Goal: Task Accomplishment & Management: Complete application form

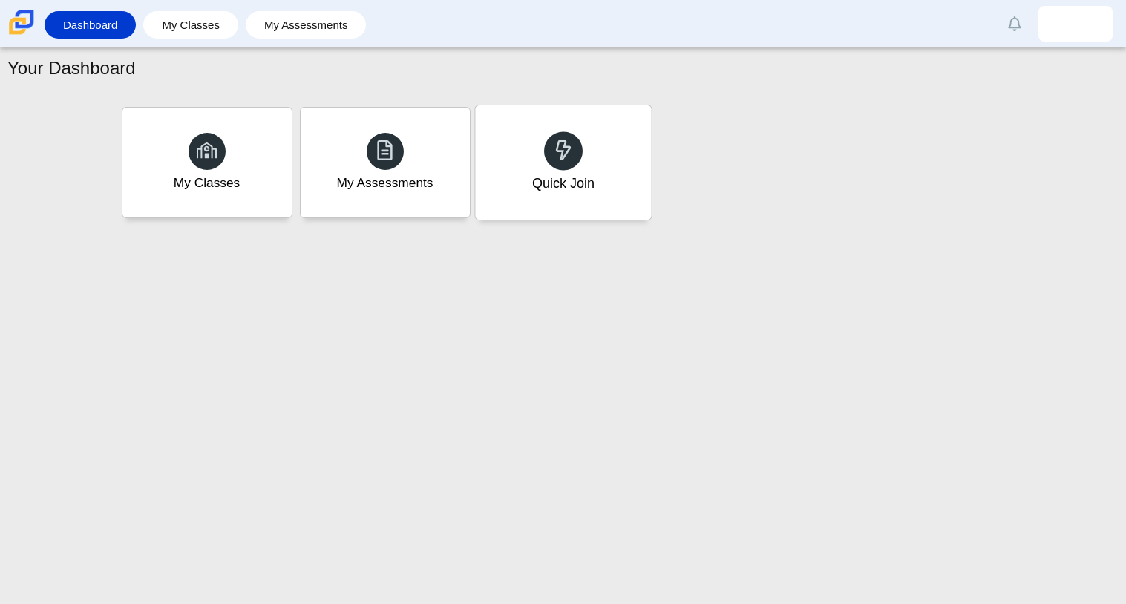
click at [509, 155] on div "Quick Join" at bounding box center [563, 162] width 176 height 114
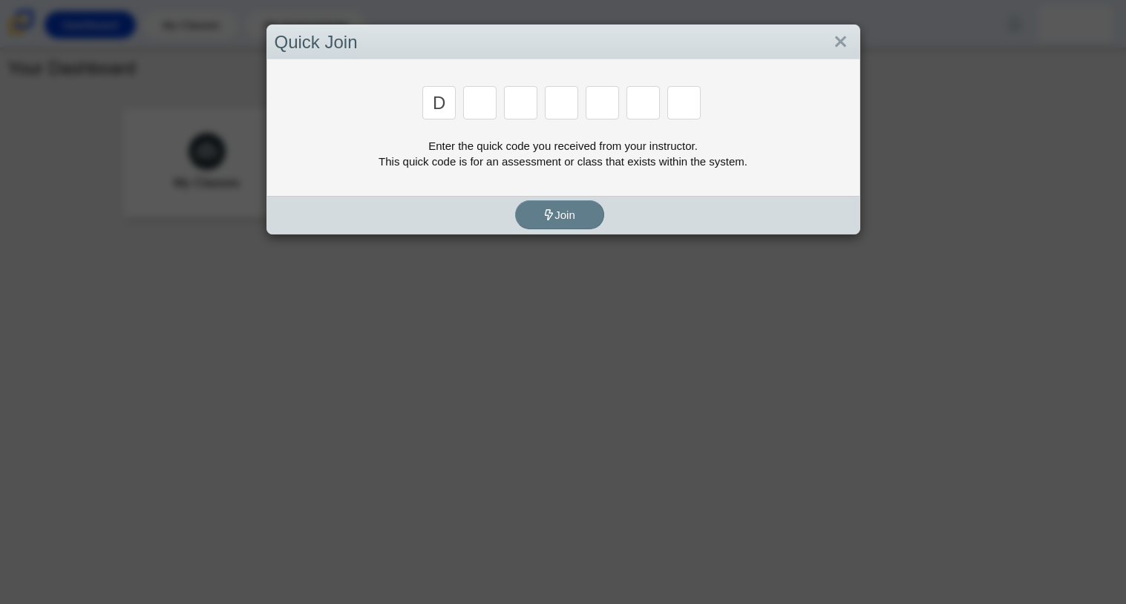
type input "d"
type input "a"
type input "w"
type input "n"
type input "a"
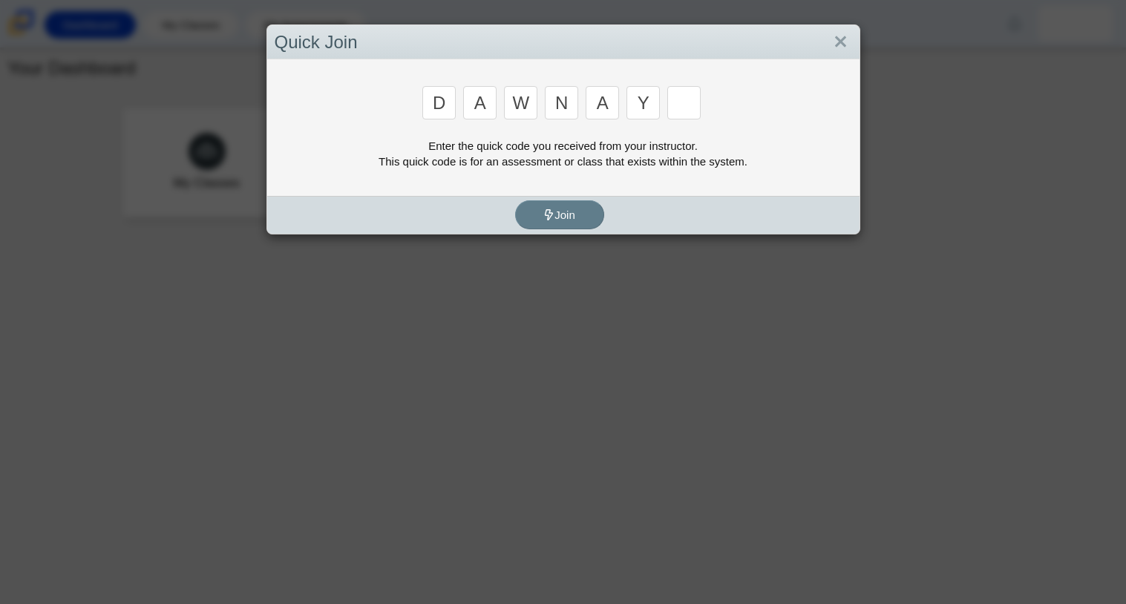
type input "y"
type input "3"
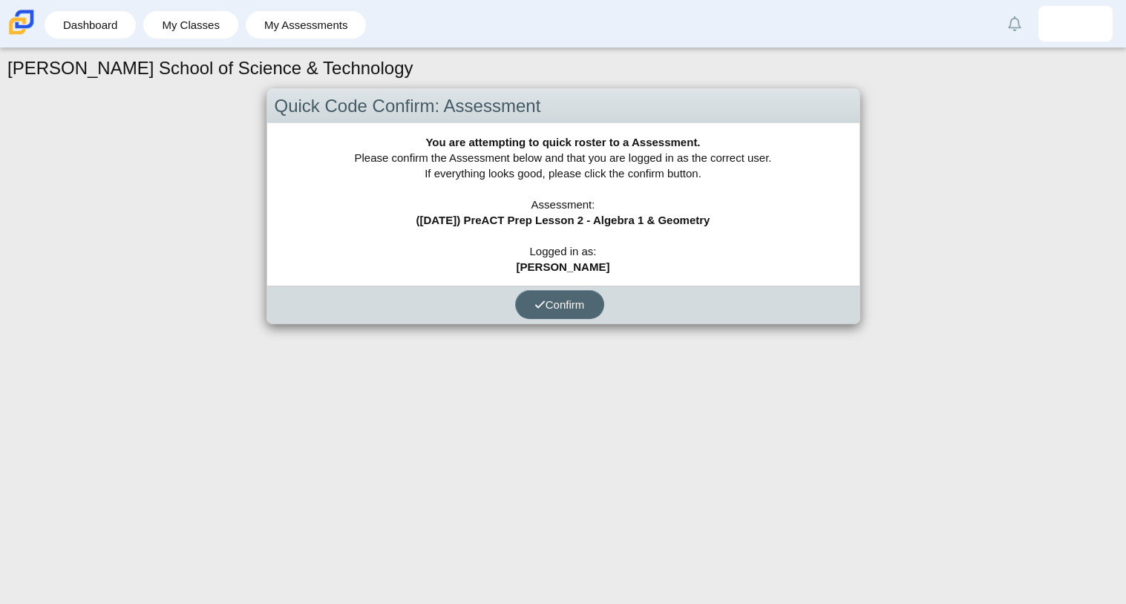
click at [584, 301] on span "Confirm" at bounding box center [560, 304] width 50 height 13
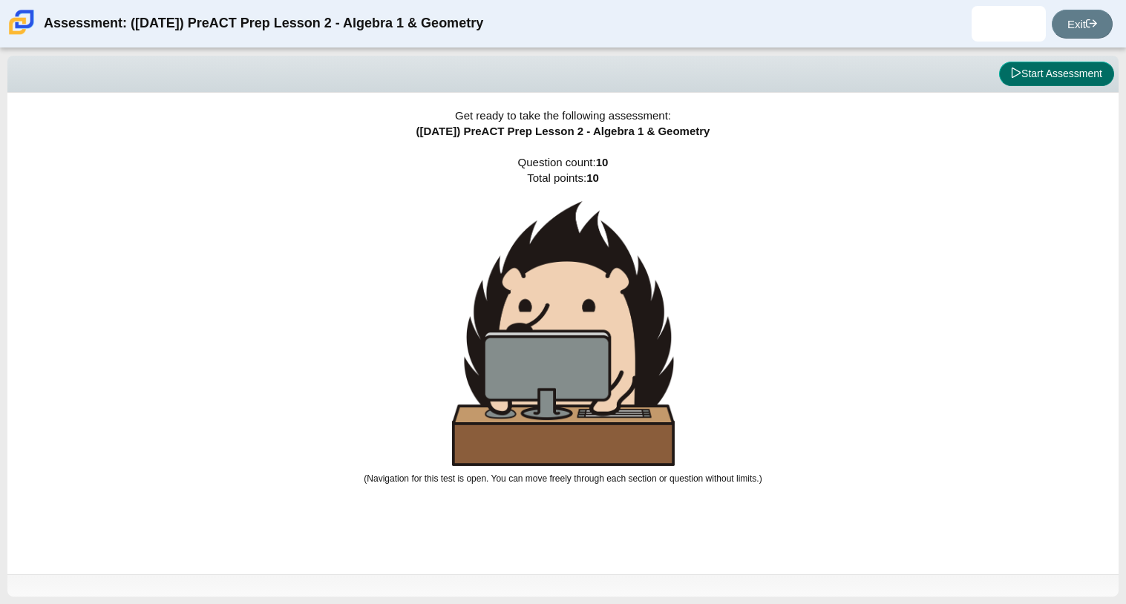
click at [1047, 69] on button "Start Assessment" at bounding box center [1056, 74] width 115 height 25
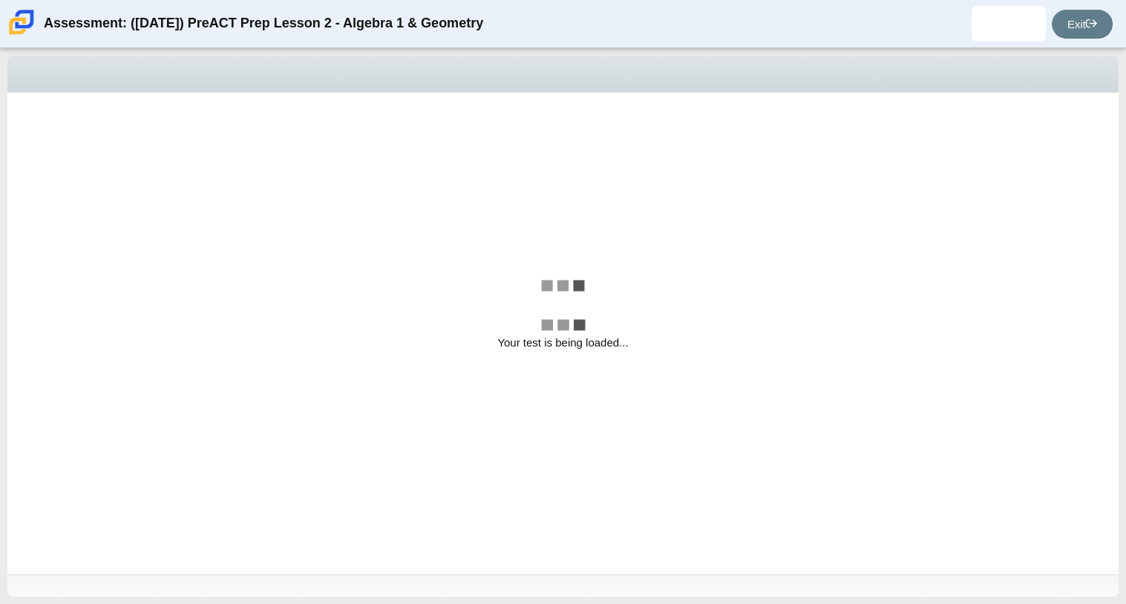
select select "210571de-36a6-4d8e-a361-ceff8ef801dc"
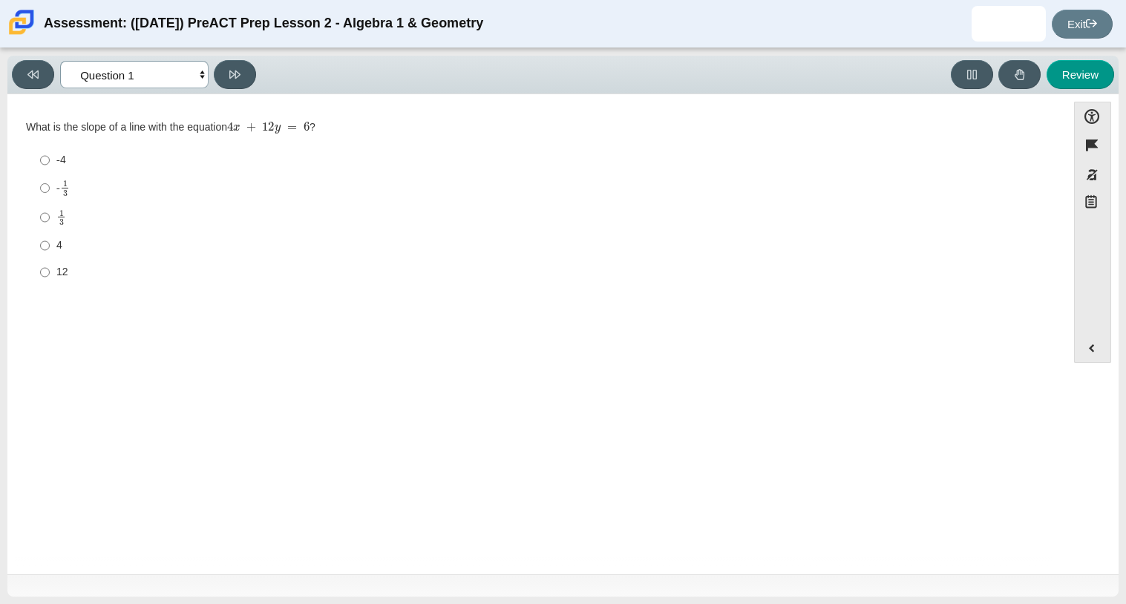
click at [190, 84] on select "Questions Question 1 Question 2 Question 3 Question 4 Question 5 Question 6 Que…" at bounding box center [134, 74] width 148 height 27
click at [417, 312] on div "Question What is the slope of a line with the equation 4 x + 12 y = 6 ? Respons…" at bounding box center [537, 336] width 1045 height 463
click at [44, 166] on input "-4 -4" at bounding box center [45, 160] width 10 height 27
radio input "true"
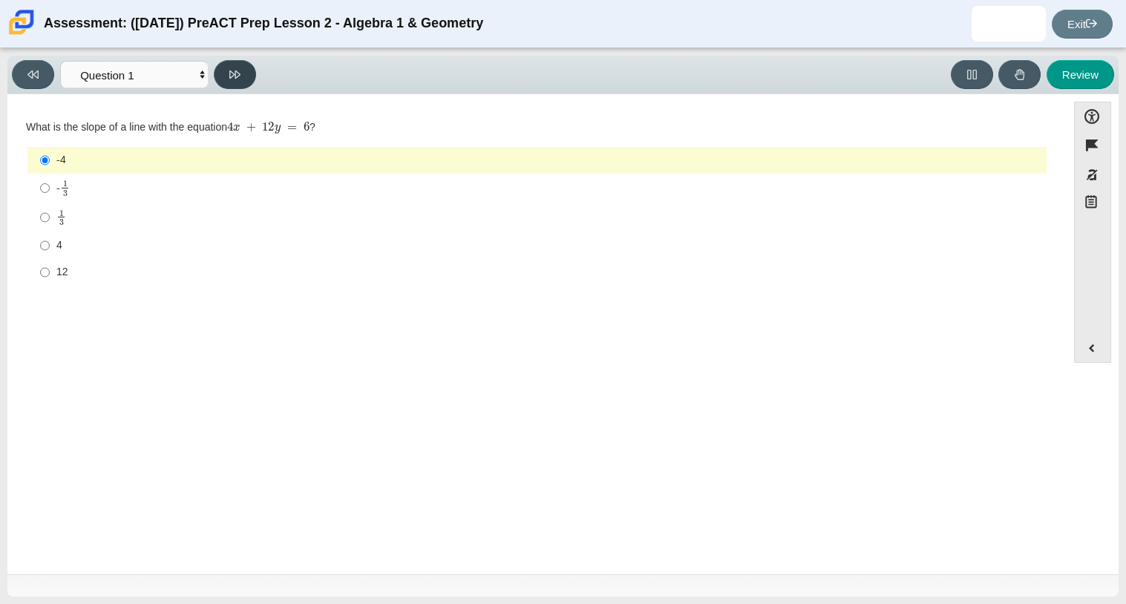
click at [233, 74] on icon at bounding box center [234, 74] width 11 height 11
select select "ed62e223-81bd-4cbf-ab48-ab975844bd1f"
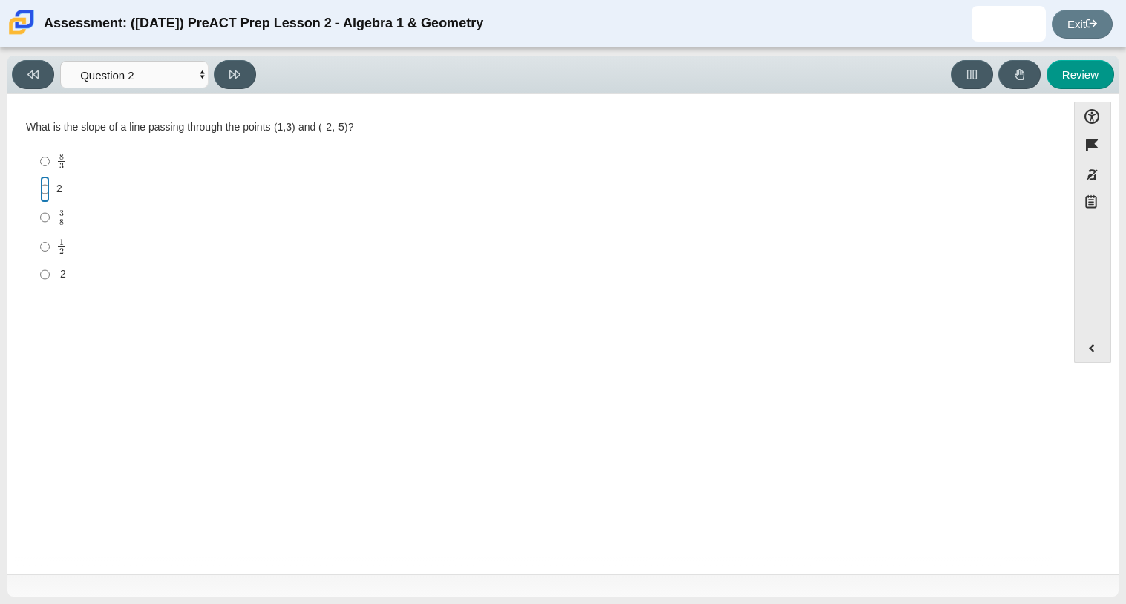
click at [42, 189] on input "2 2" at bounding box center [45, 189] width 10 height 27
radio input "true"
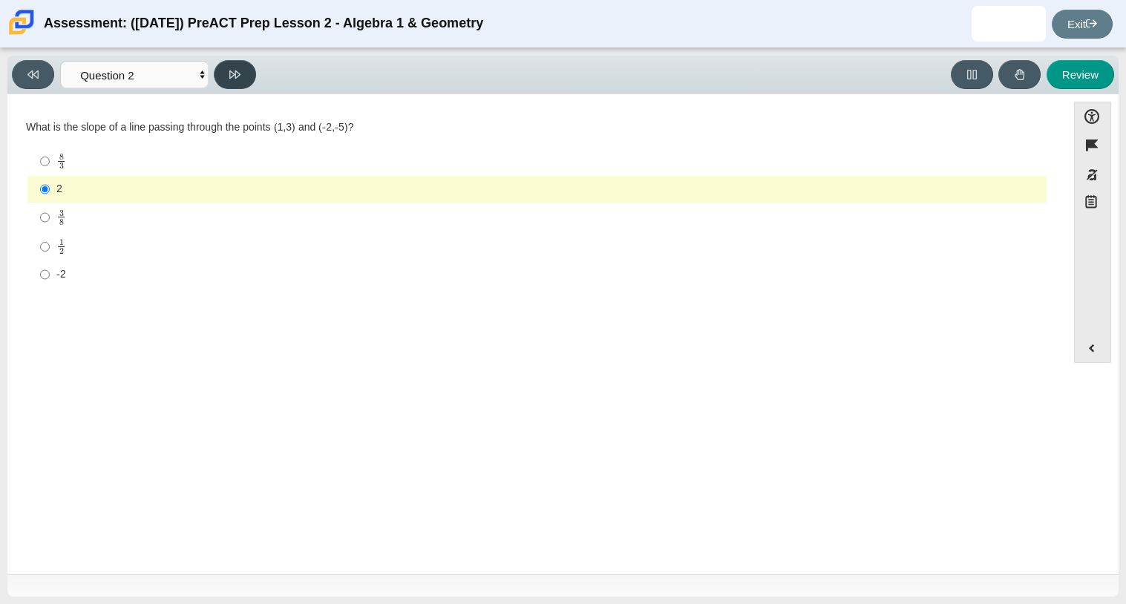
click at [235, 75] on icon at bounding box center [234, 74] width 11 height 11
select select "489dcffd-4e6a-49cf-a9d6-ad1d4a911a4e"
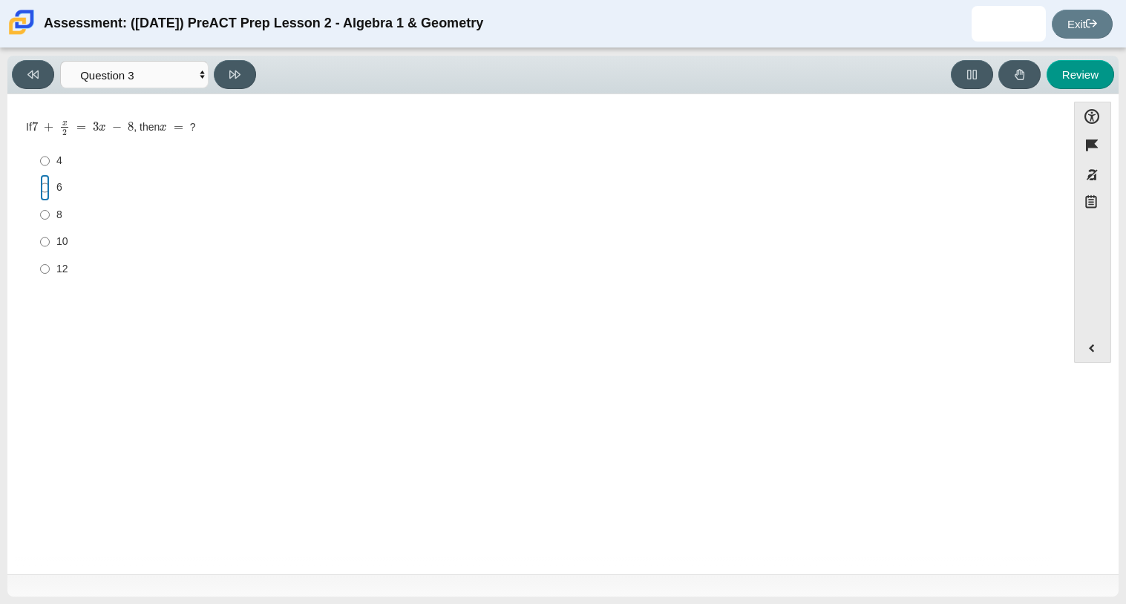
click at [47, 192] on input "6 6" at bounding box center [45, 187] width 10 height 27
radio input "true"
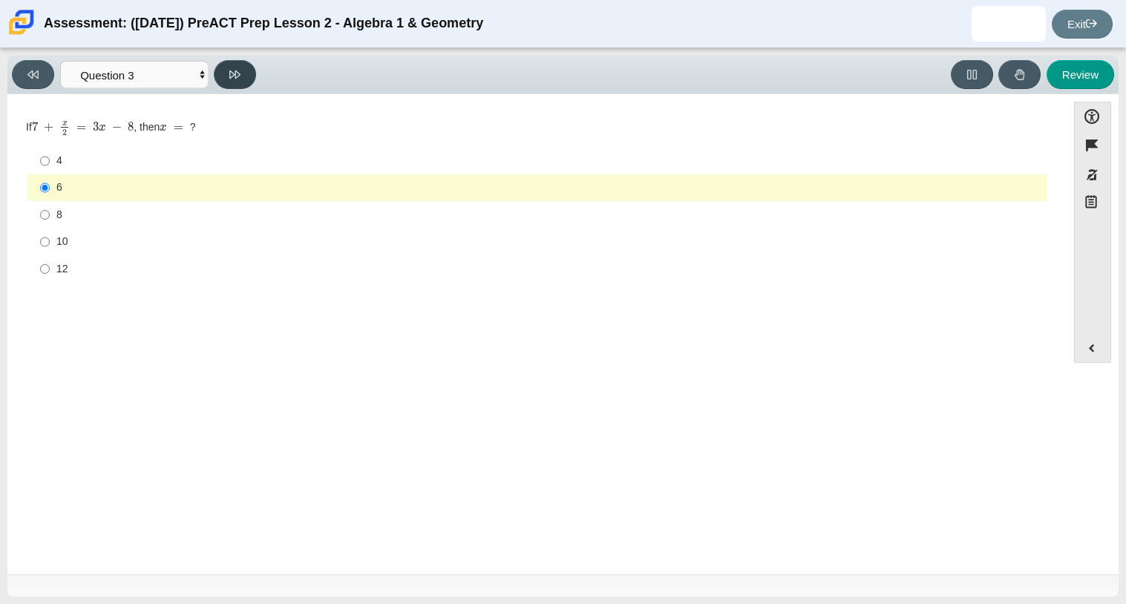
click at [223, 73] on button at bounding box center [235, 74] width 42 height 29
select select "89427bb7-e313-4f00-988f-8b8255897029"
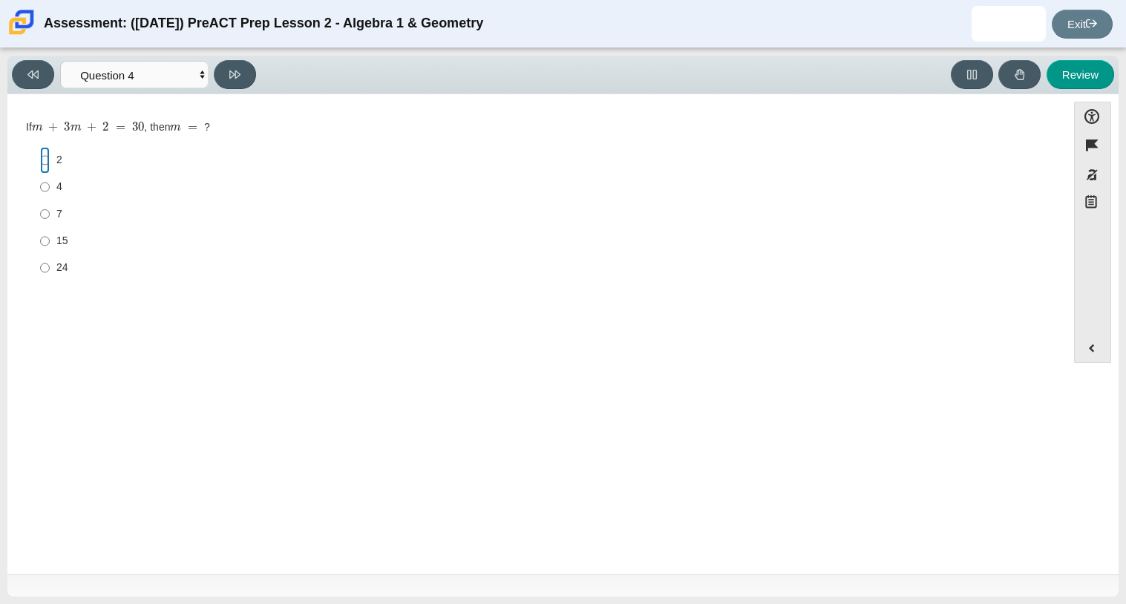
click at [48, 154] on input "2 2" at bounding box center [45, 160] width 10 height 27
radio input "true"
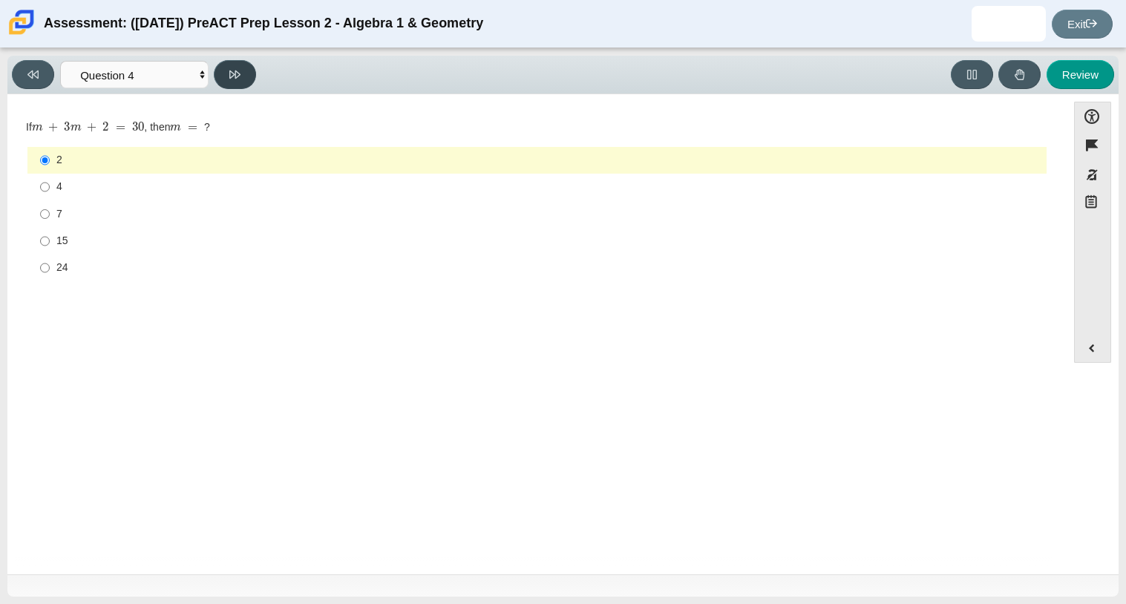
click at [249, 72] on button at bounding box center [235, 74] width 42 height 29
select select "bbf5d072-3e0b-44c4-9a12-6e7c9033f65b"
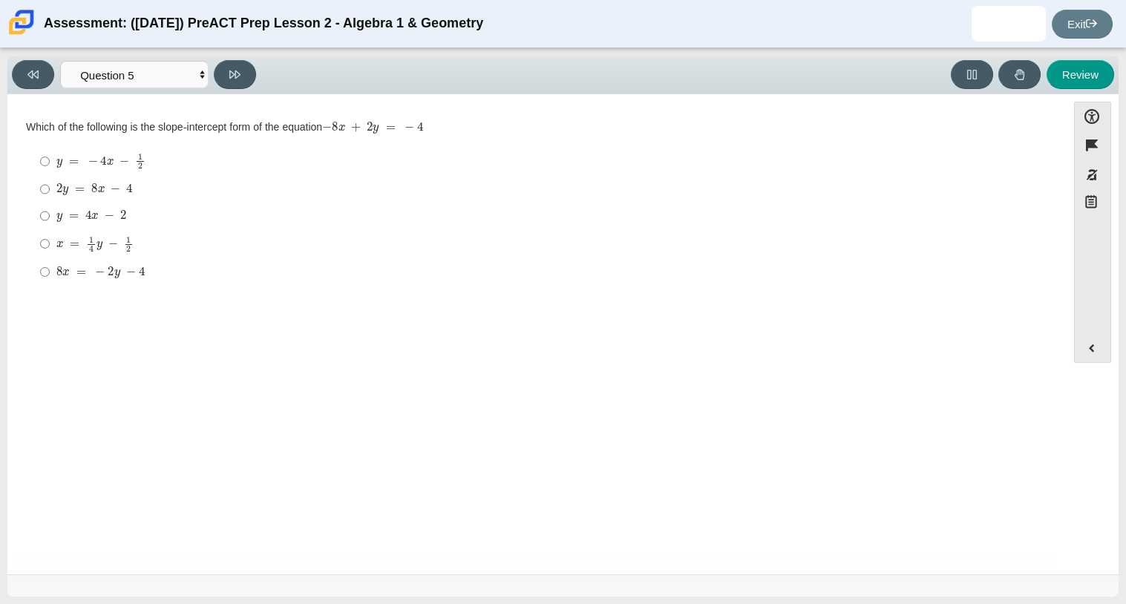
click at [137, 161] on mjx-line "Assessment items" at bounding box center [140, 161] width 7 height 1
click at [50, 161] on input "y = − 4 x − 1 2 y = − 4 x − 1 2" at bounding box center [45, 161] width 10 height 29
radio input "true"
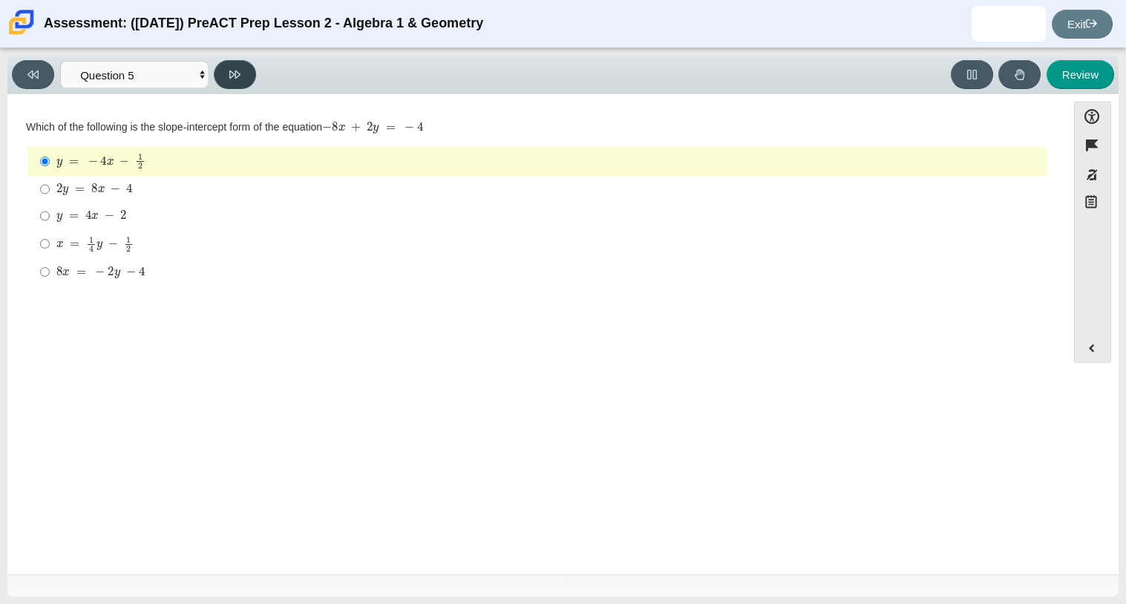
click at [226, 74] on button at bounding box center [235, 74] width 42 height 29
select select "ec95ace6-bebc-42b8-9428-40567494d4da"
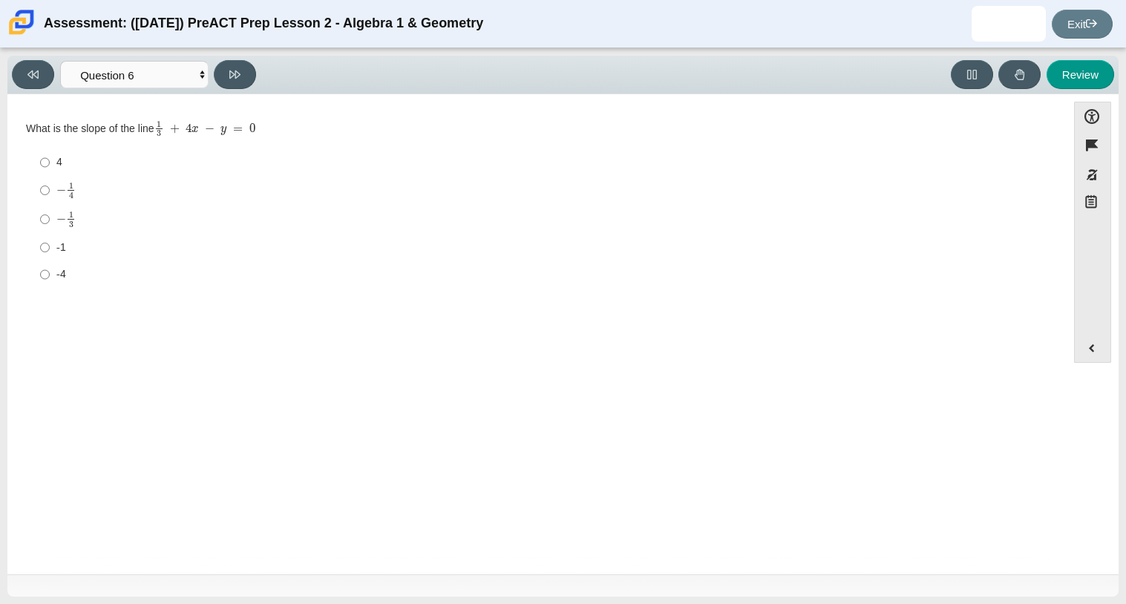
click at [61, 161] on div "4" at bounding box center [548, 162] width 985 height 15
click at [50, 161] on input "4 4" at bounding box center [45, 162] width 10 height 27
radio input "true"
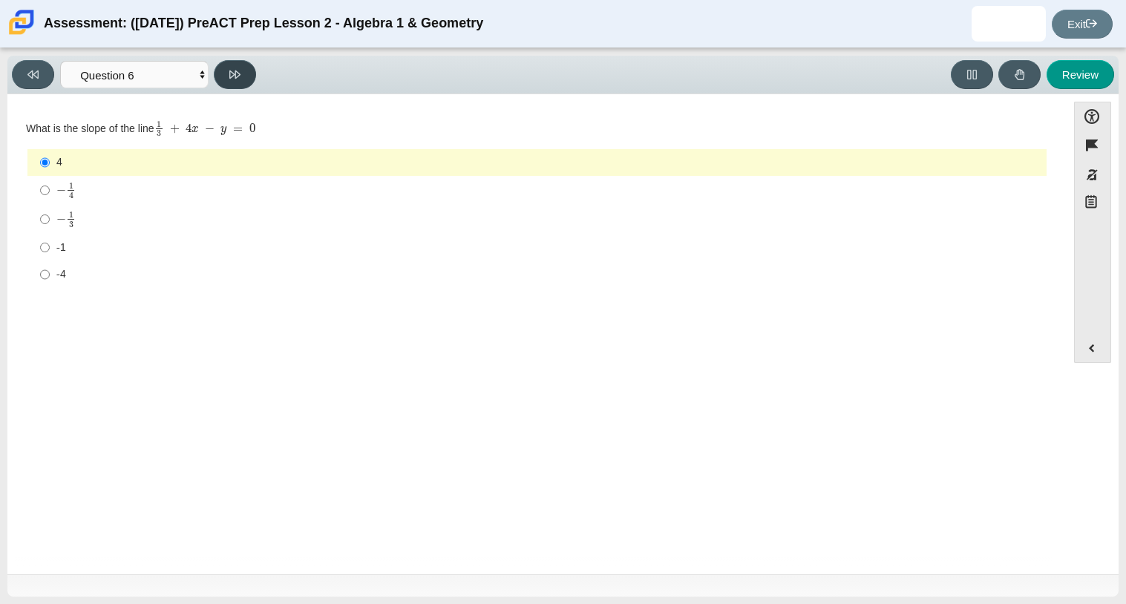
click at [232, 81] on button at bounding box center [235, 74] width 42 height 29
select select "ce81fe10-bf29-4b5e-8bd7-4f47f2fed4d8"
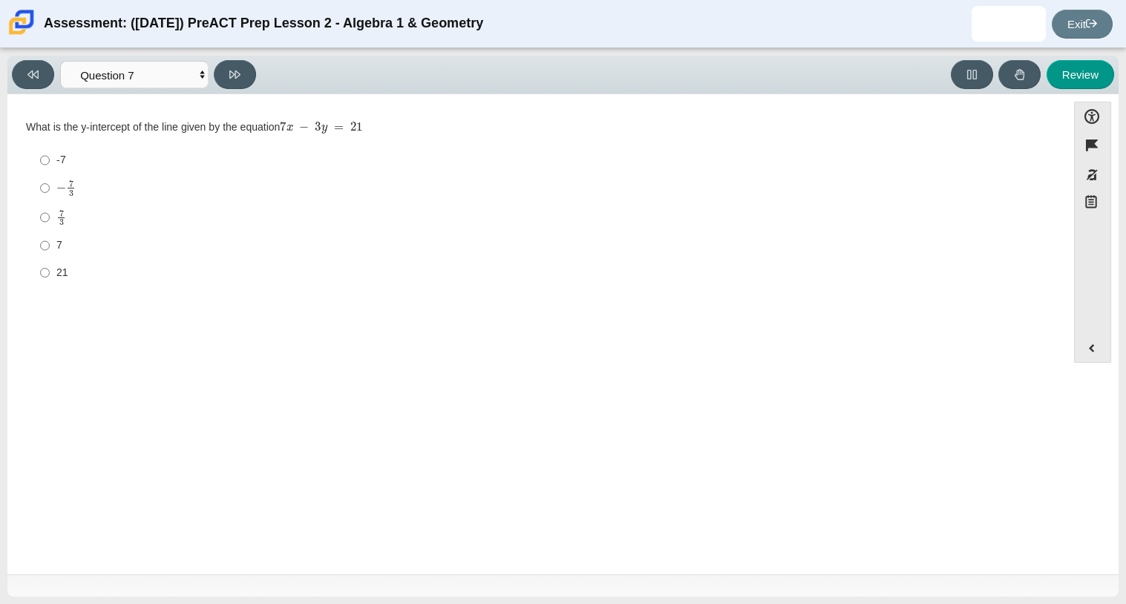
click at [80, 195] on div "− 7 3" at bounding box center [548, 188] width 985 height 17
click at [50, 195] on input "− 7 3 negative 7 thirds" at bounding box center [45, 188] width 10 height 29
radio input "true"
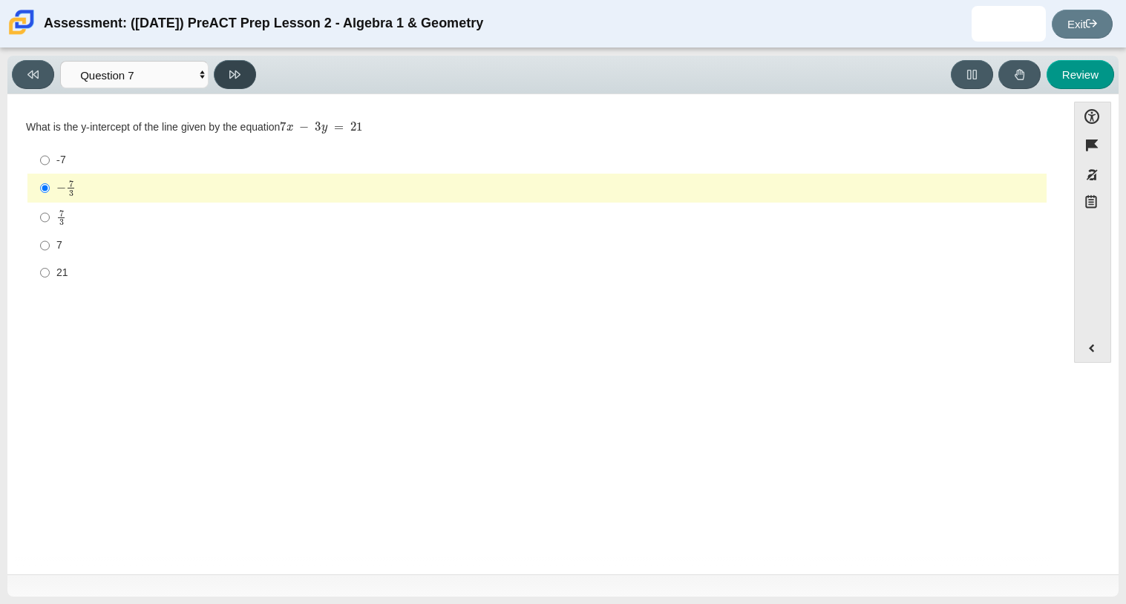
click at [236, 65] on button at bounding box center [235, 74] width 42 height 29
select select "96b71634-eacb-4f7e-8aef-411727d9bcba"
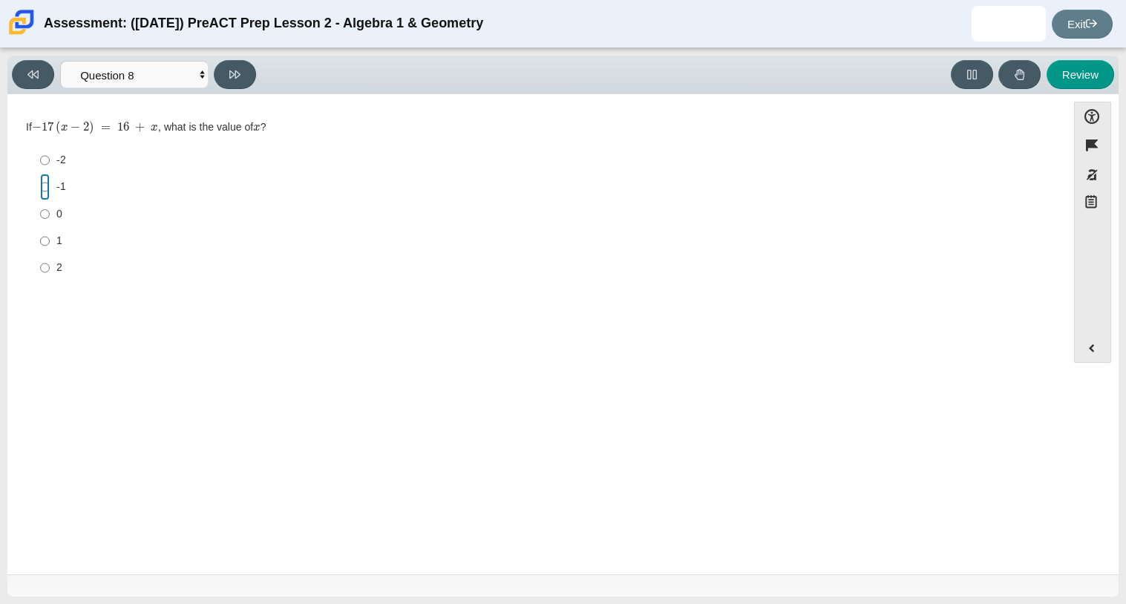
click at [46, 185] on input "-1 -1" at bounding box center [45, 187] width 10 height 27
radio input "true"
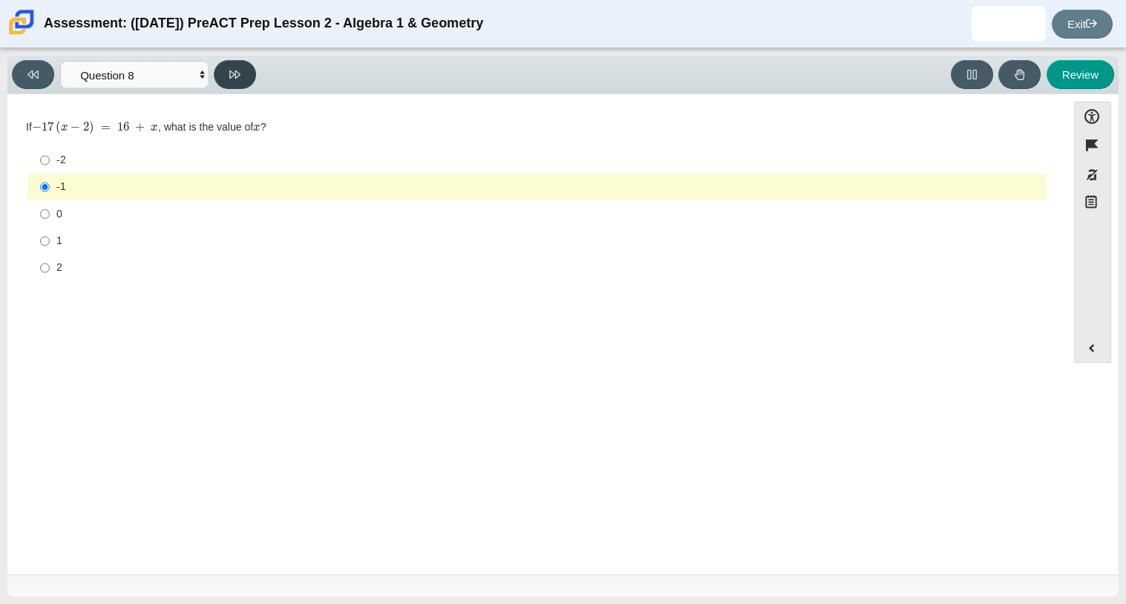
click at [230, 77] on icon at bounding box center [234, 74] width 11 height 11
select select "14773eaf-2ca1-47ae-afe7-a624a56f34b3"
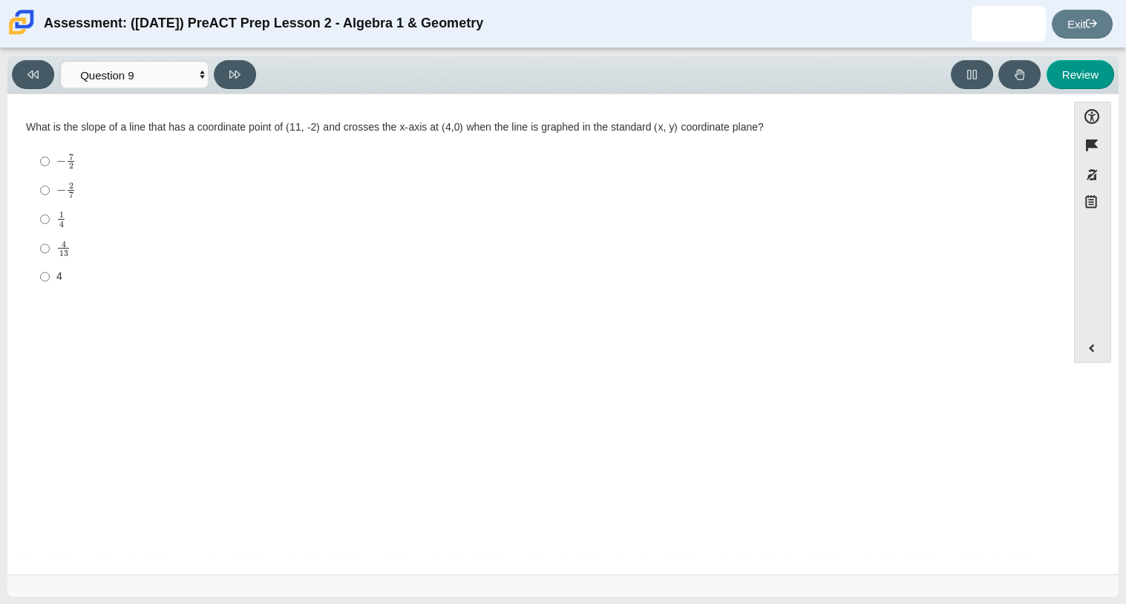
click at [61, 164] on mjx-c "Assessment items" at bounding box center [61, 161] width 10 height 8
click at [50, 164] on input "− 7 2 negative 7 halves" at bounding box center [45, 161] width 10 height 29
radio input "true"
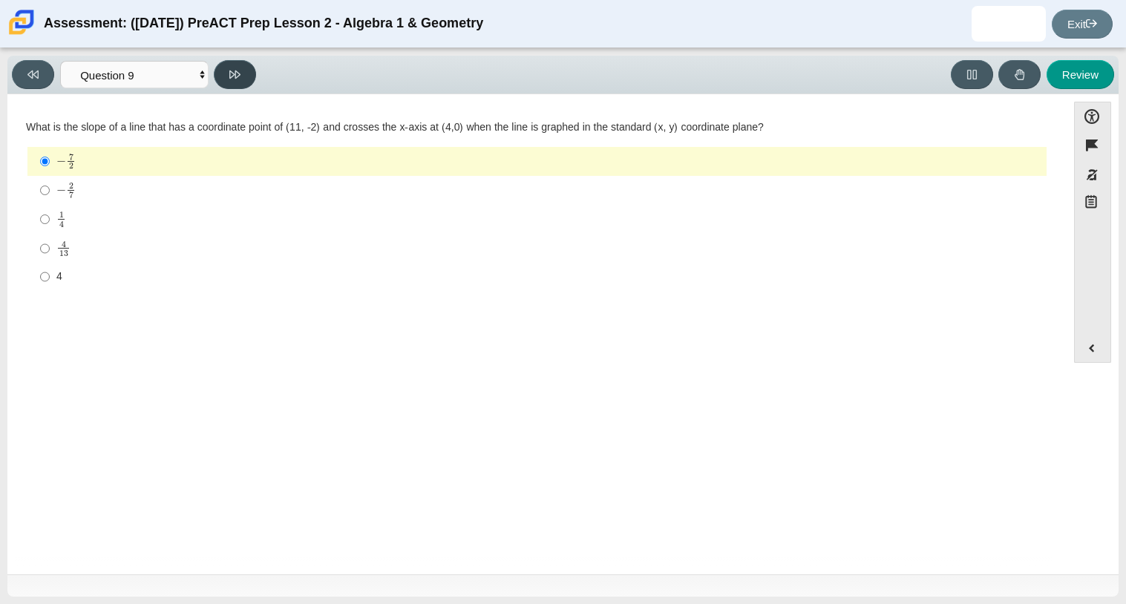
click at [241, 69] on button at bounding box center [235, 74] width 42 height 29
select select "97f4f5fa-a52e-4fed-af51-565bfcdf47cb"
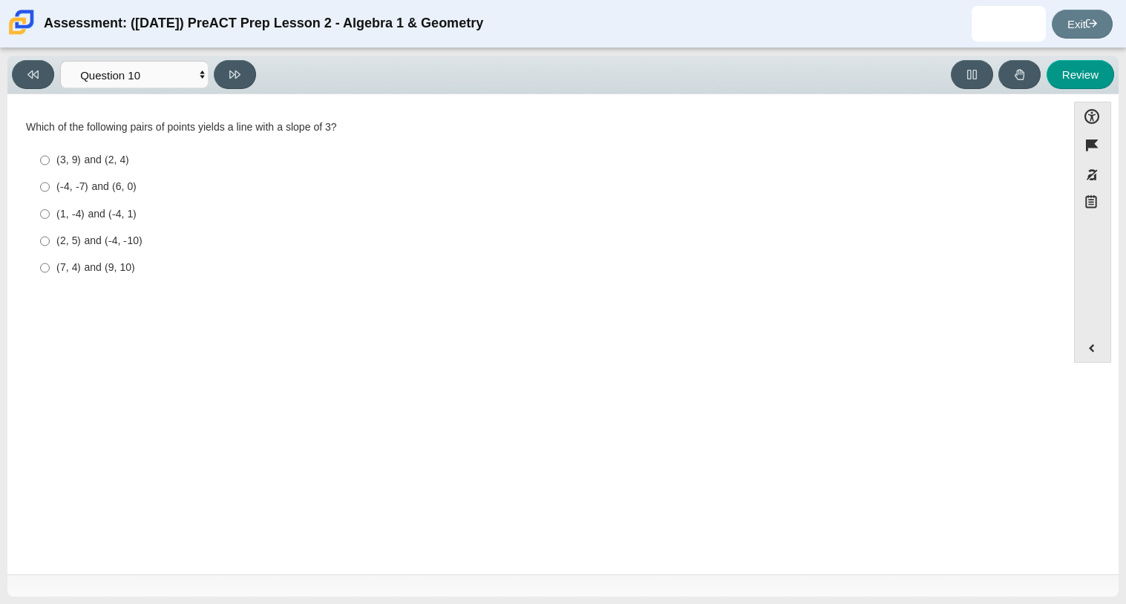
click at [117, 215] on div "(1, -4) and (-4, 1)" at bounding box center [548, 214] width 985 height 15
click at [50, 215] on input "(1, -4) and (-4, 1) (1, -4) and (-4, 1)" at bounding box center [45, 213] width 10 height 27
radio input "true"
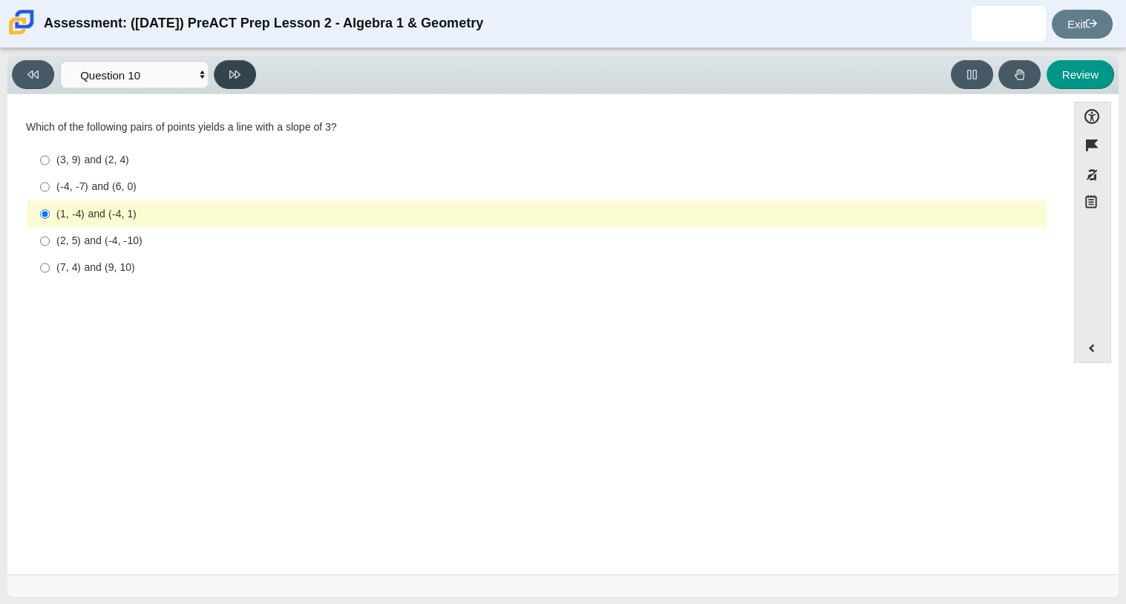
click at [248, 65] on button at bounding box center [235, 74] width 42 height 29
select select "review"
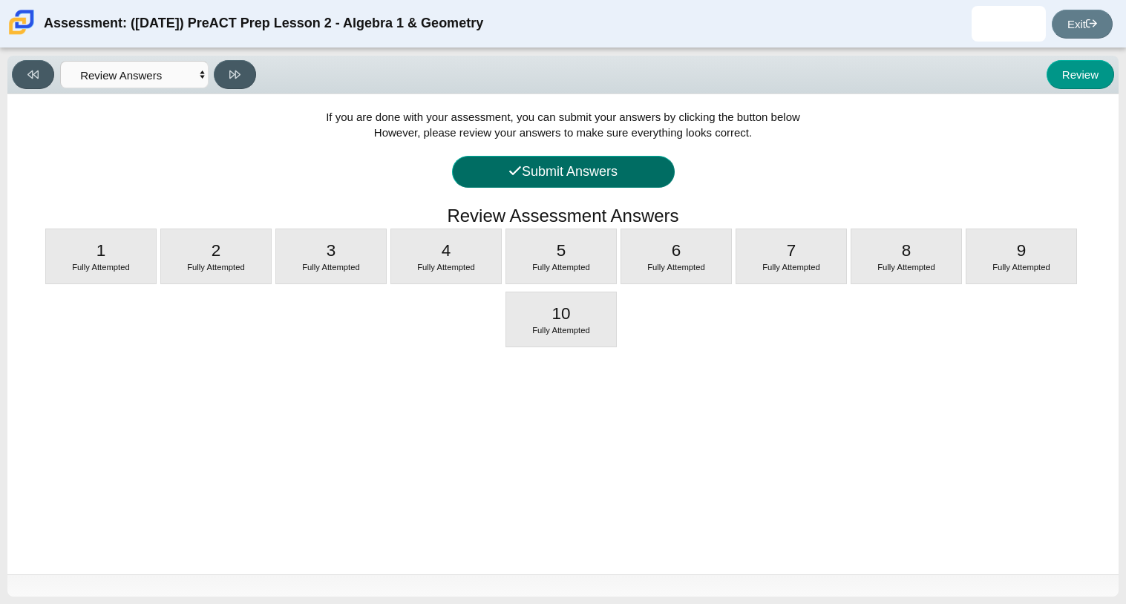
click at [544, 164] on button "Submit Answers" at bounding box center [563, 172] width 223 height 32
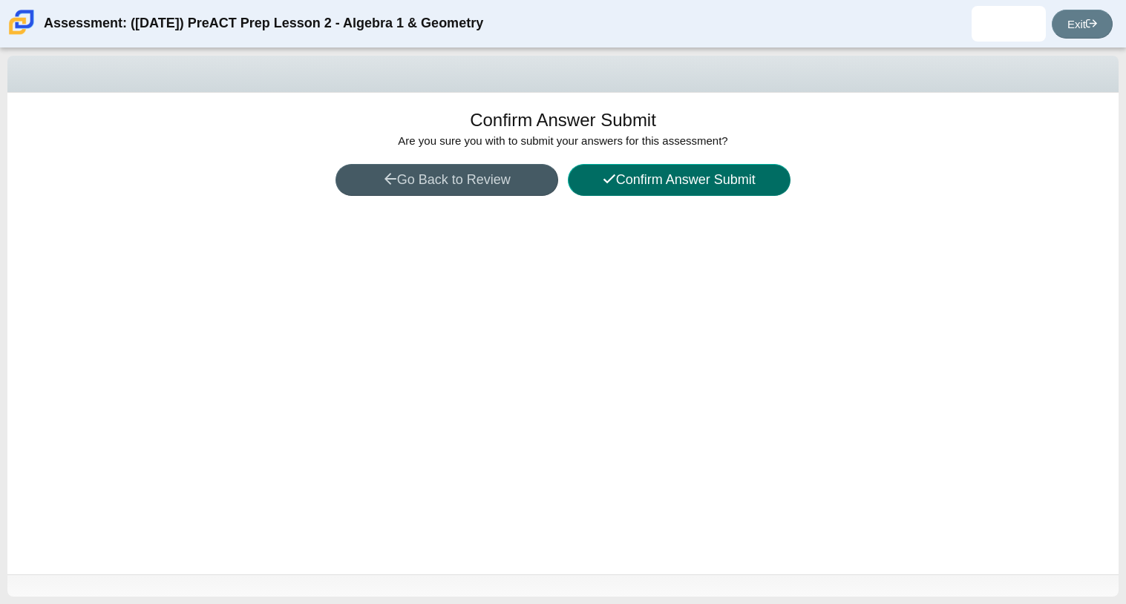
click at [658, 178] on button "Confirm Answer Submit" at bounding box center [679, 180] width 223 height 32
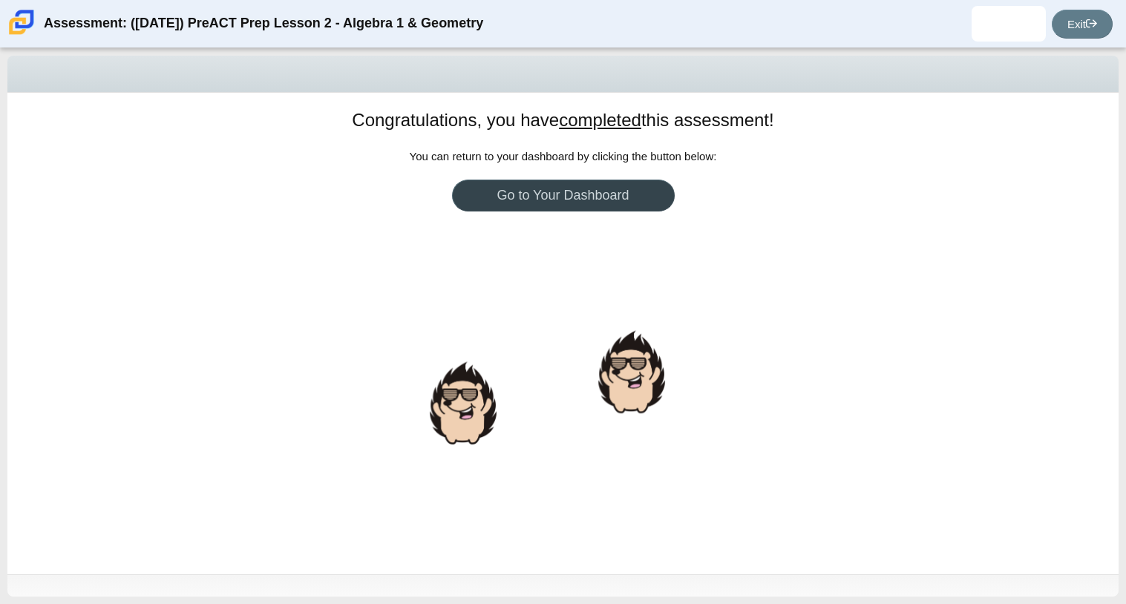
click at [633, 195] on link "Go to Your Dashboard" at bounding box center [563, 196] width 223 height 32
